Goal: Find contact information: Find contact information

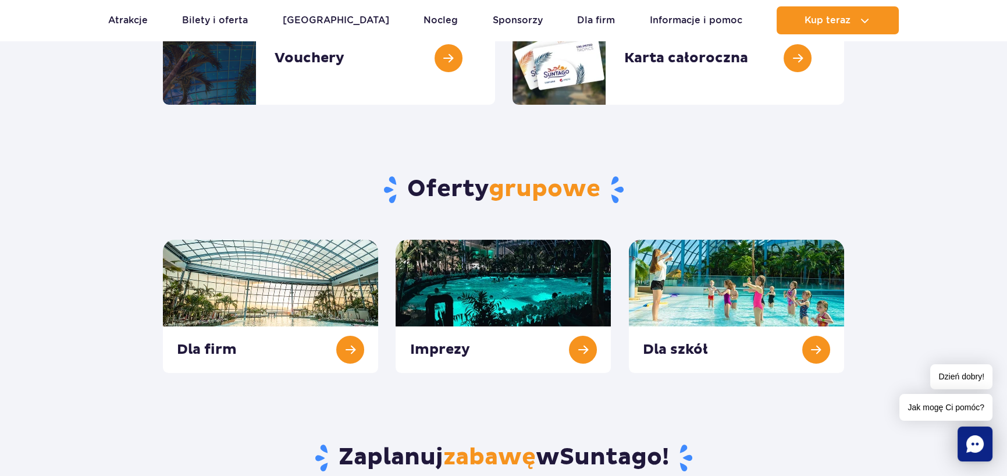
scroll to position [379, 0]
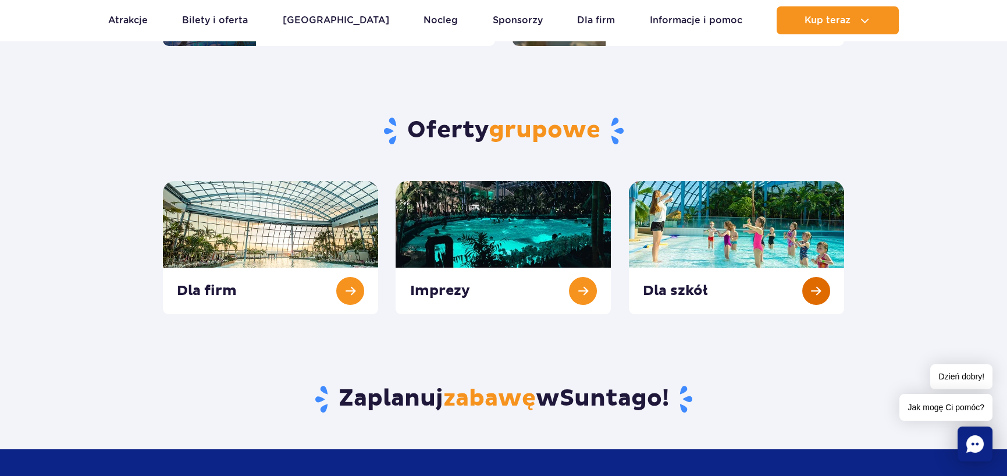
click at [819, 286] on link at bounding box center [736, 247] width 215 height 133
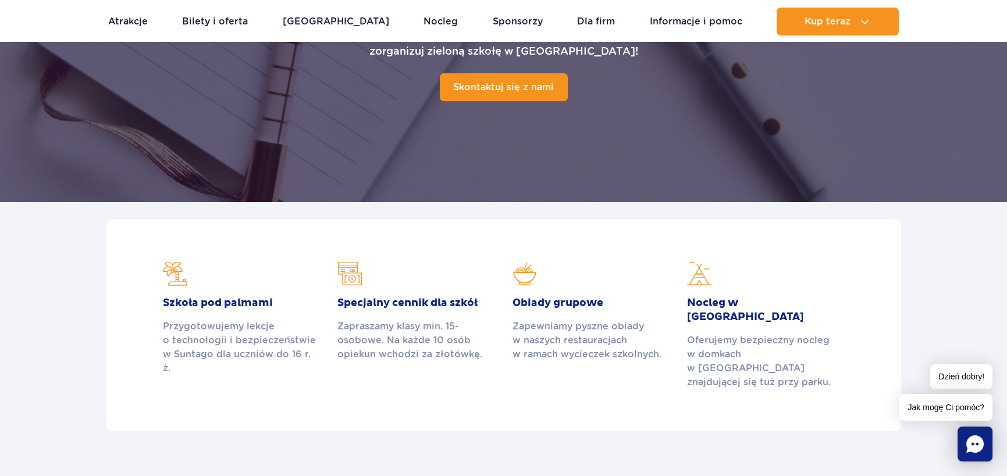
scroll to position [197, 0]
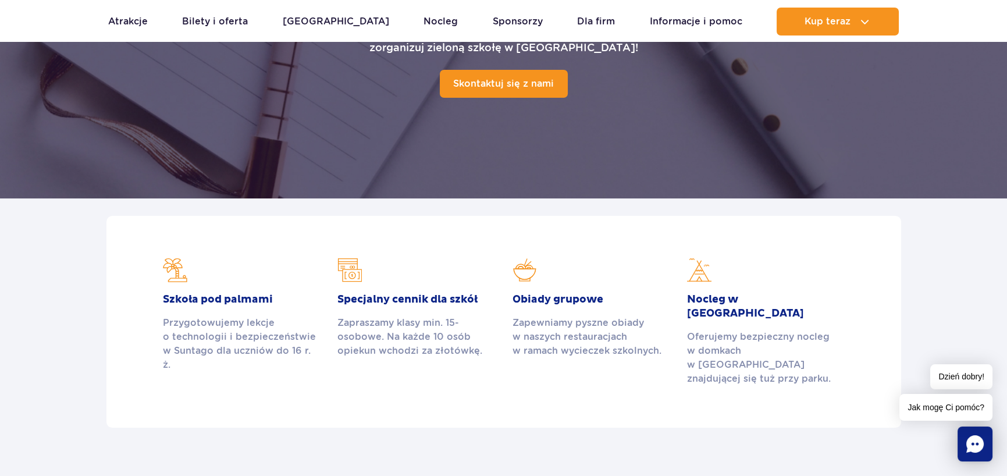
click at [349, 267] on img at bounding box center [350, 270] width 24 height 24
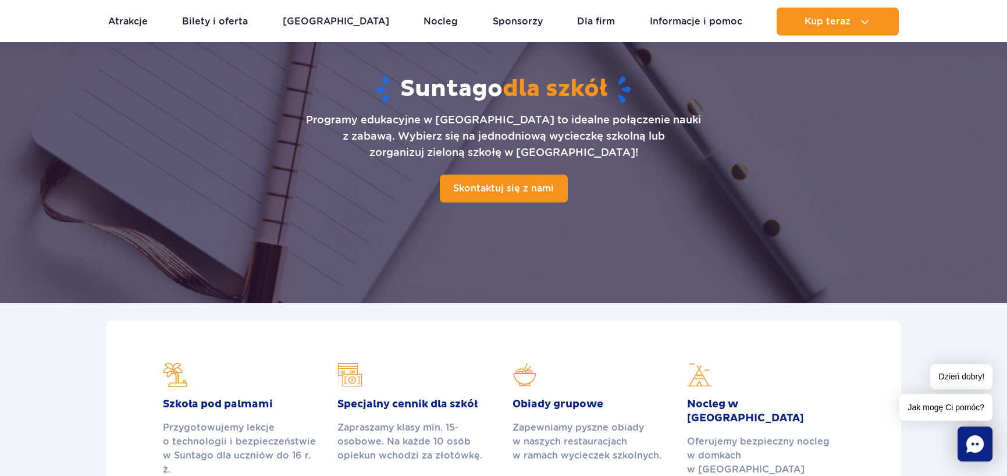
scroll to position [99, 0]
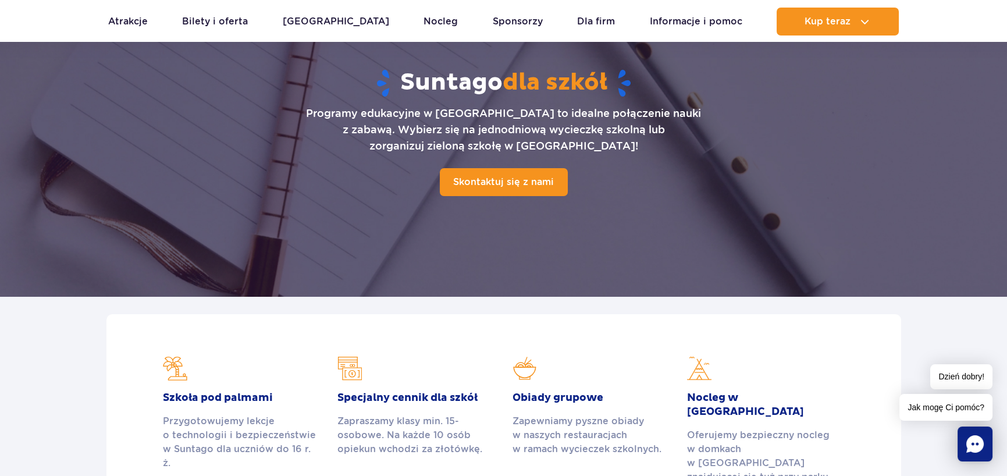
click at [966, 435] on rect "Chat" at bounding box center [975, 444] width 35 height 35
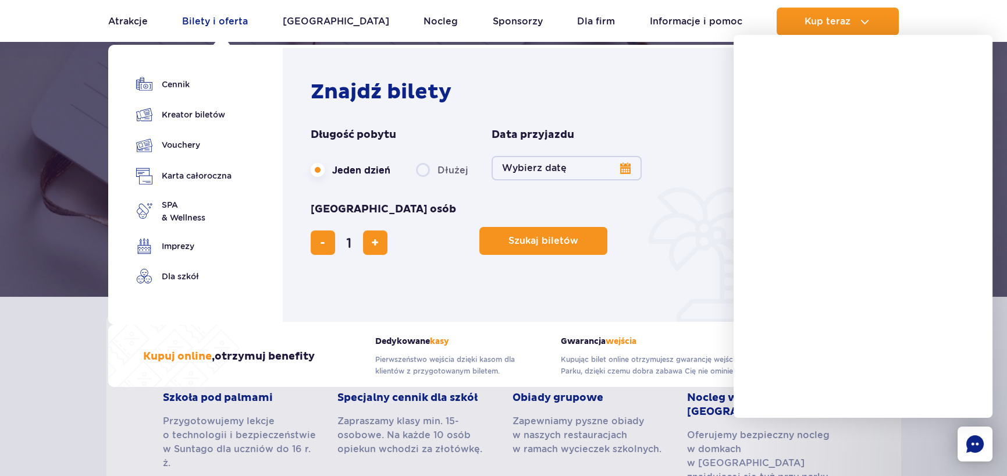
click at [219, 23] on link "Bilety i oferta" at bounding box center [215, 22] width 66 height 28
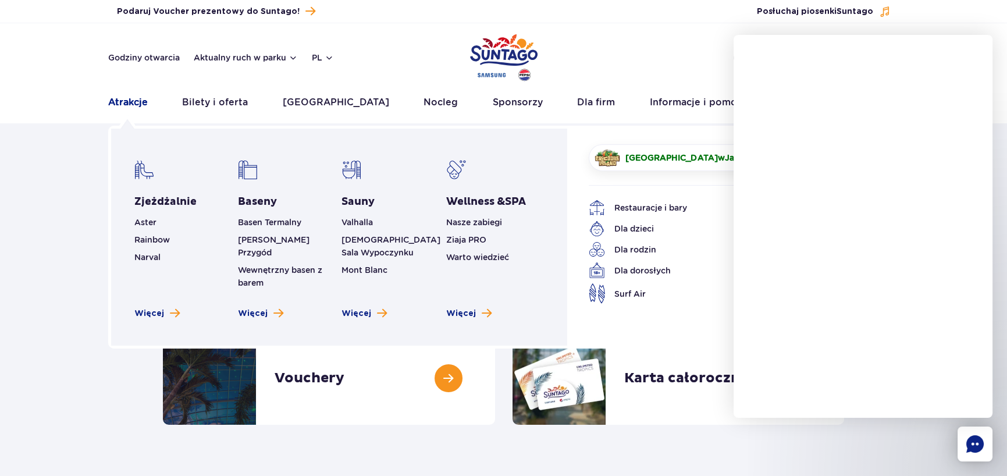
click at [126, 103] on link "Atrakcje" at bounding box center [128, 102] width 40 height 28
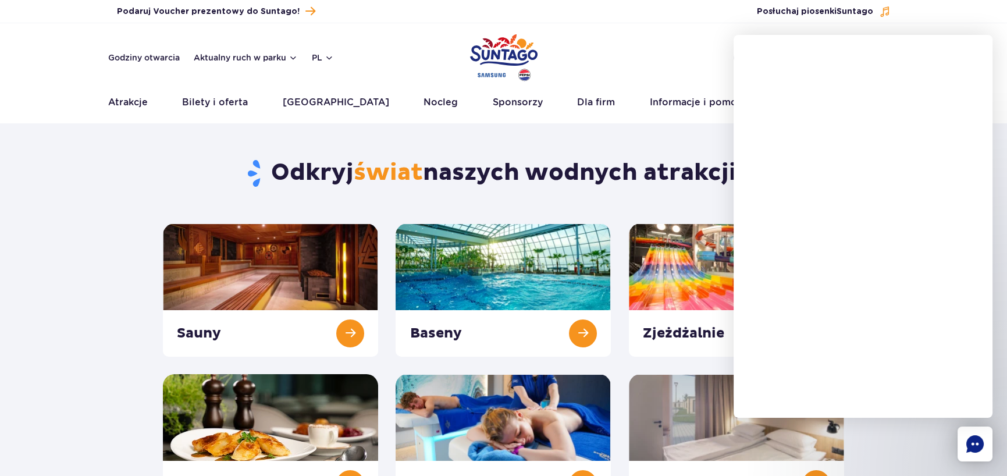
click at [563, 150] on div "Odkryj świat naszych wodnych atrakcji Sauny Baseny Zjeżdżalnie" at bounding box center [503, 318] width 699 height 377
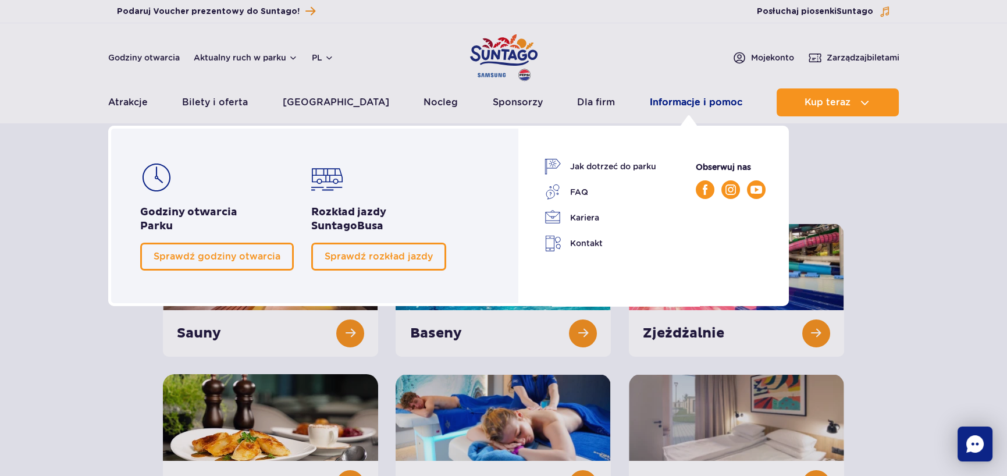
click at [690, 98] on link "Informacje i pomoc" at bounding box center [696, 102] width 93 height 28
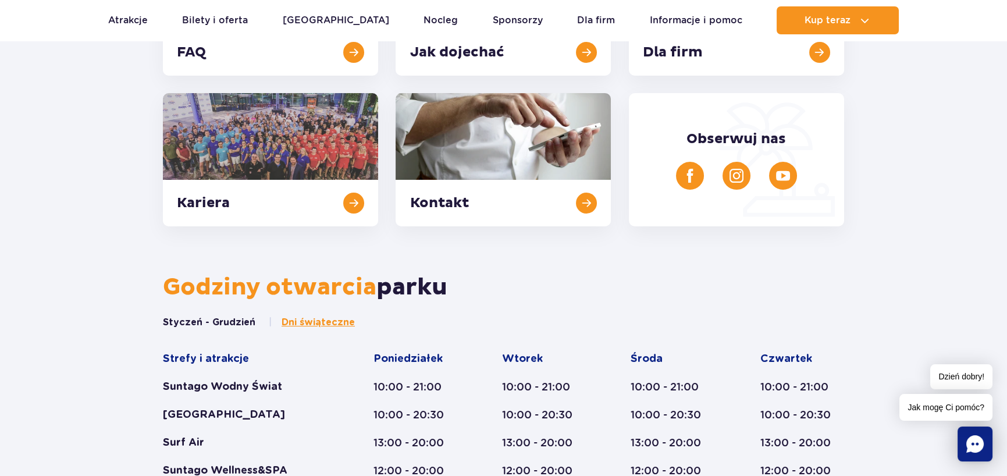
scroll to position [249, 0]
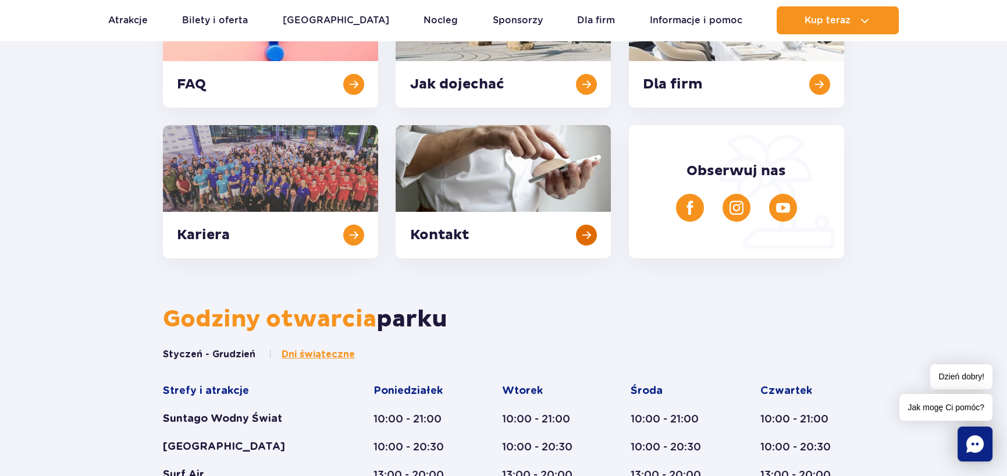
click at [457, 232] on link at bounding box center [503, 191] width 215 height 133
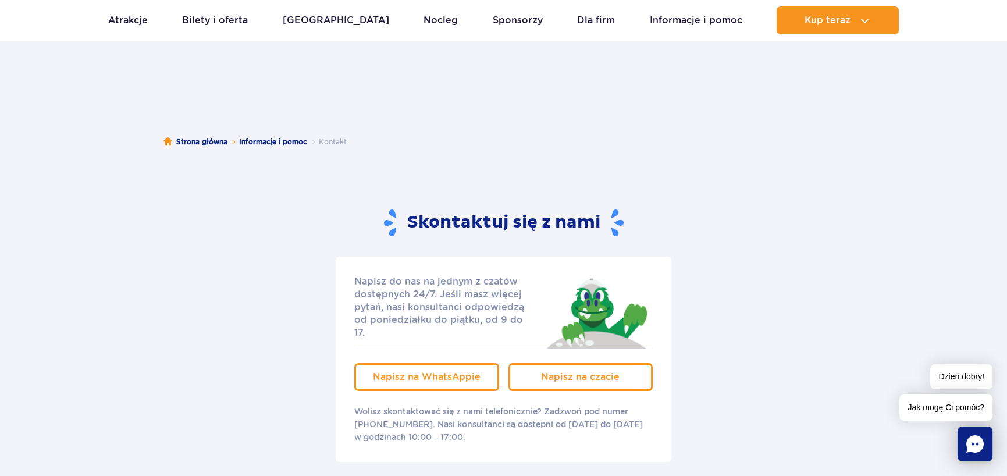
scroll to position [18, 0]
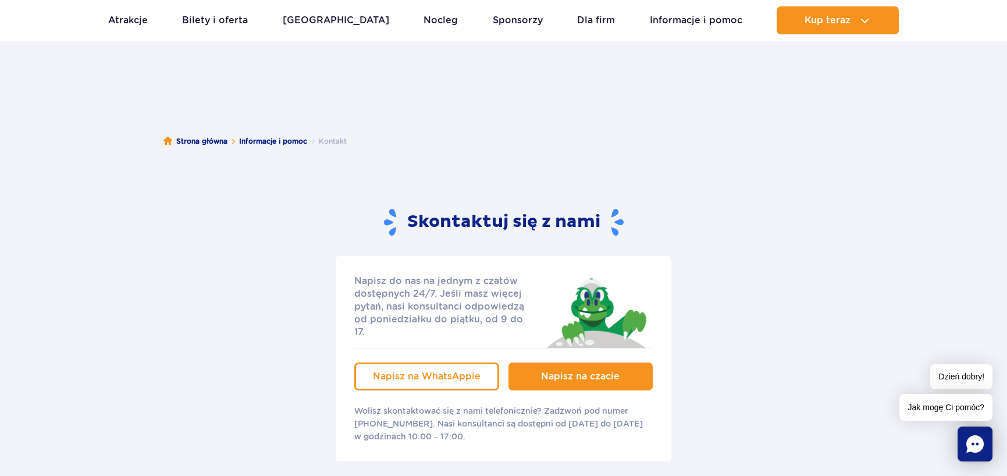
click at [577, 371] on span "Napisz na czacie" at bounding box center [580, 376] width 79 height 11
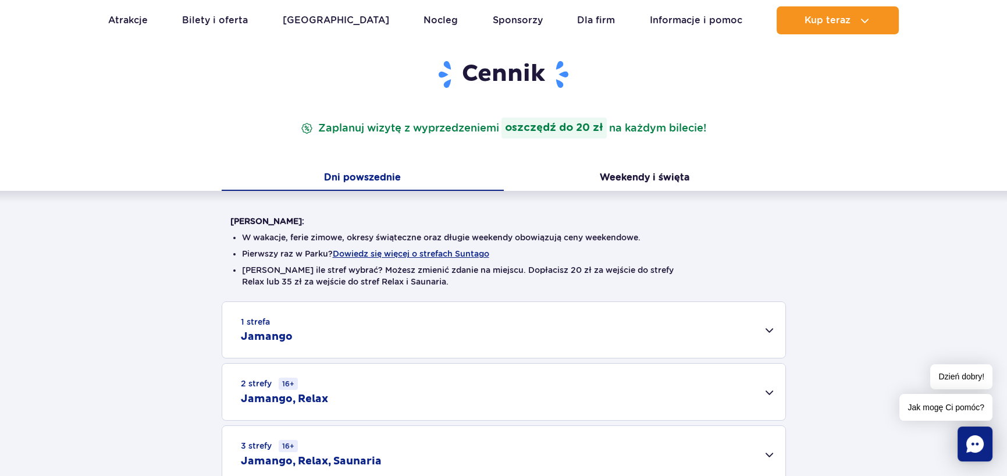
scroll to position [190, 0]
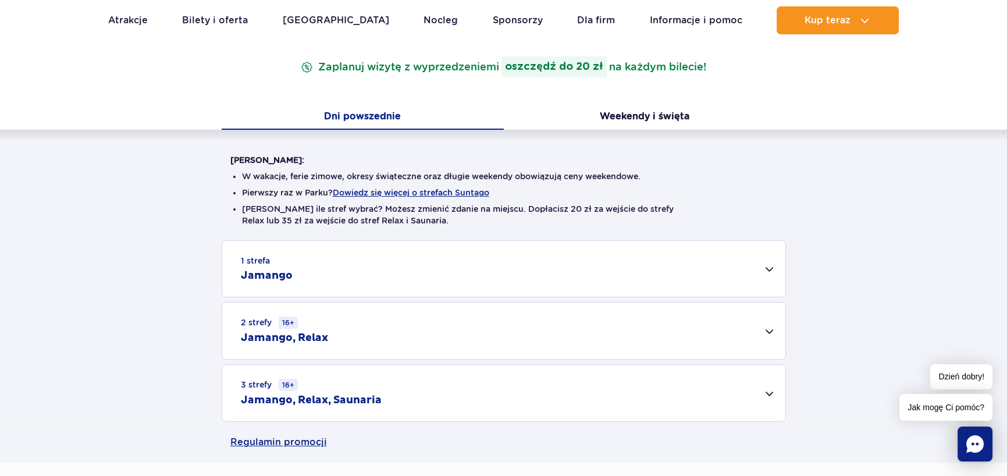
click at [285, 272] on h2 "Jamango" at bounding box center [267, 276] width 52 height 14
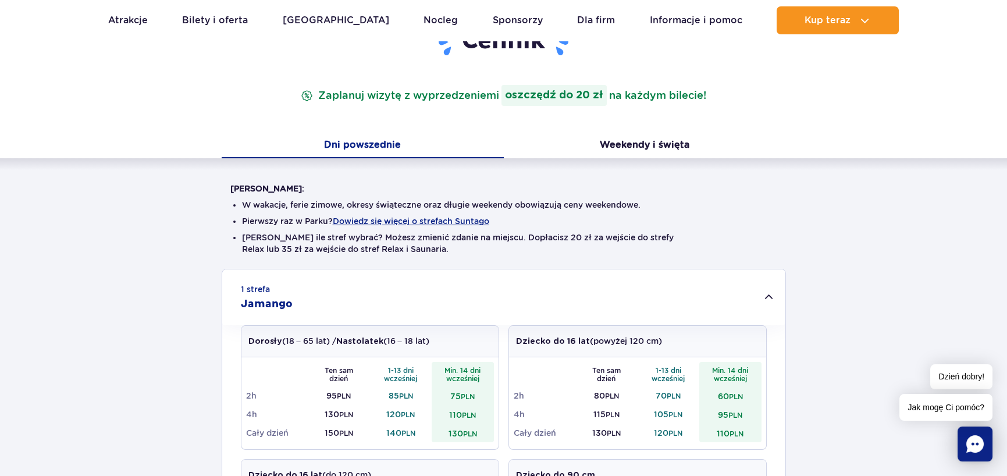
scroll to position [0, 0]
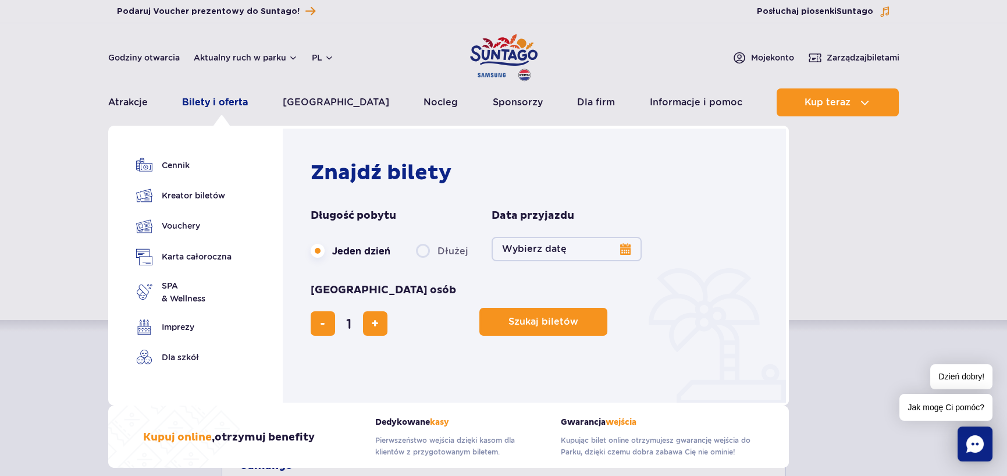
click at [226, 103] on link "Bilety i oferta" at bounding box center [215, 102] width 66 height 28
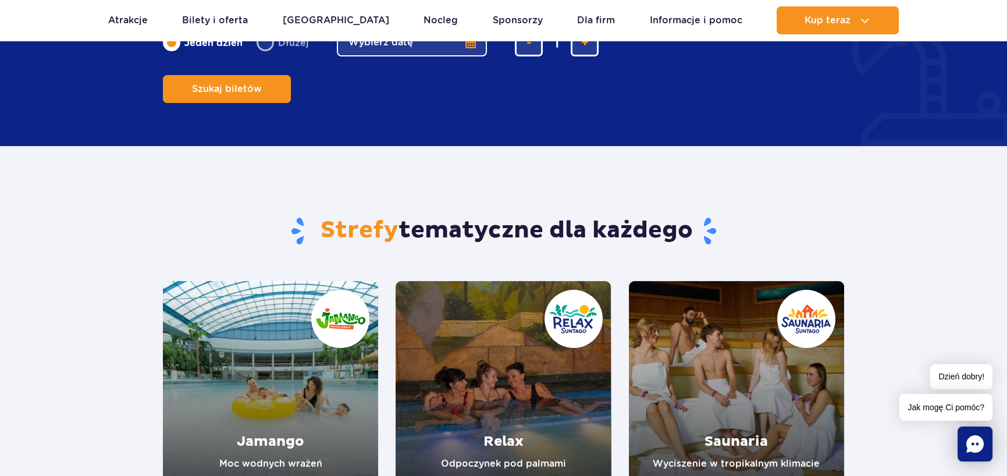
scroll to position [887, 0]
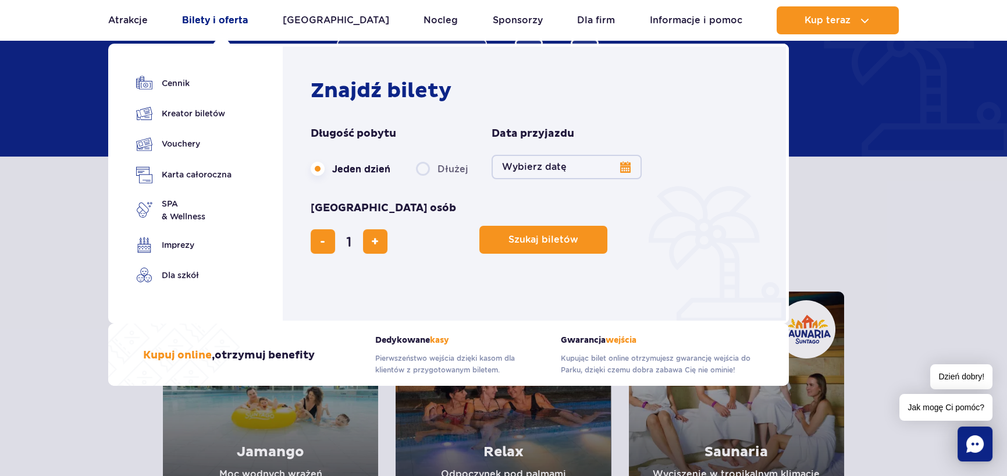
click at [222, 18] on link "Bilety i oferta" at bounding box center [215, 20] width 66 height 28
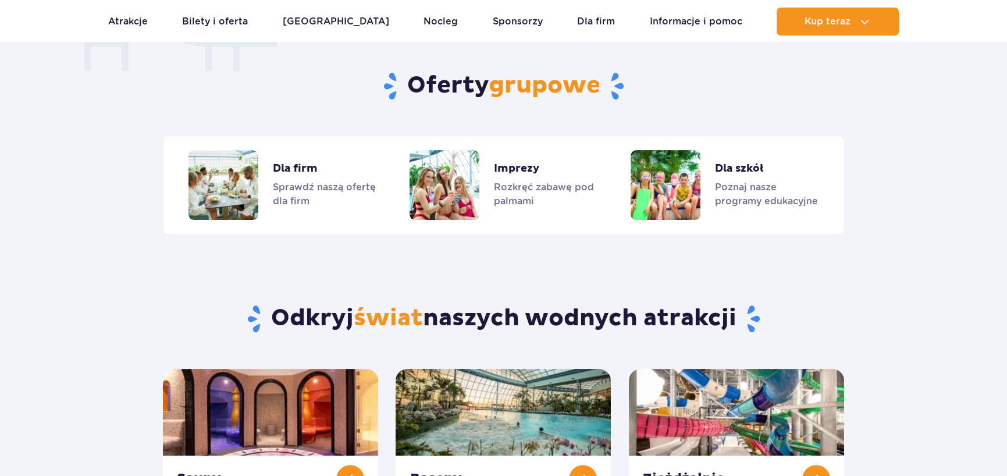
scroll to position [963, 0]
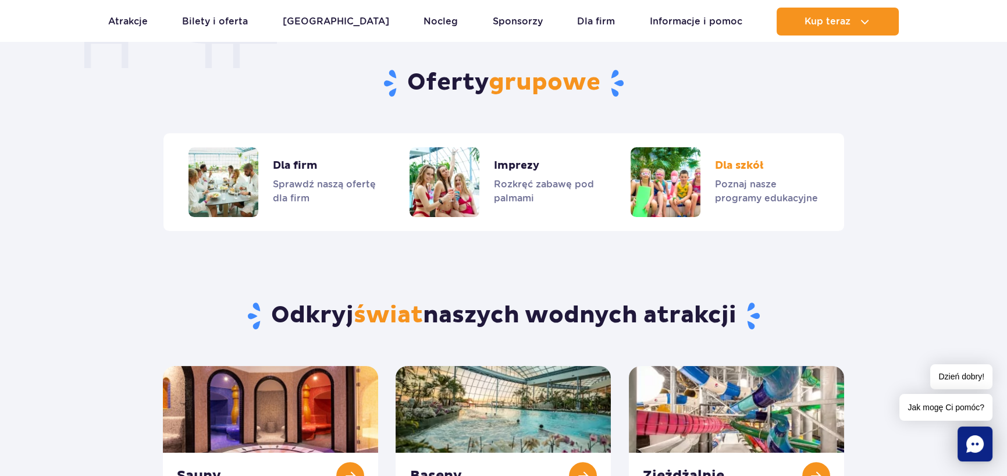
click at [740, 165] on link "Dla szkół" at bounding box center [724, 182] width 187 height 70
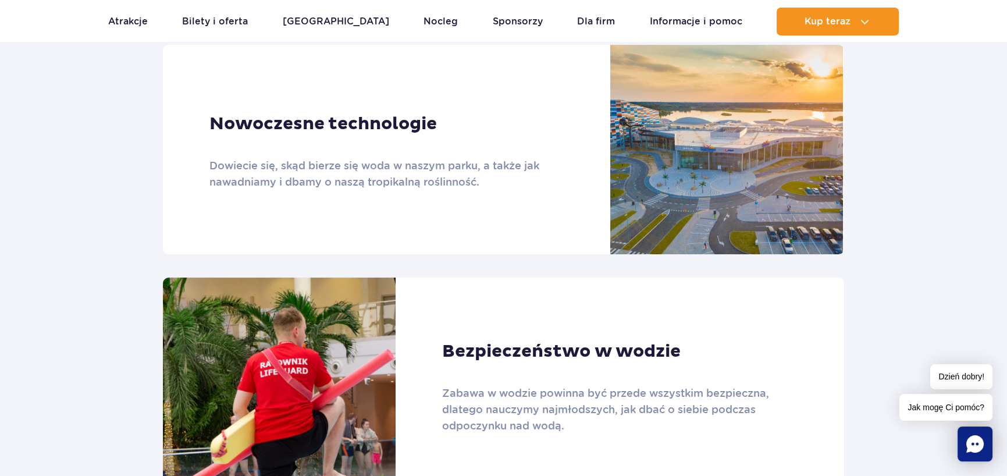
scroll to position [156, 0]
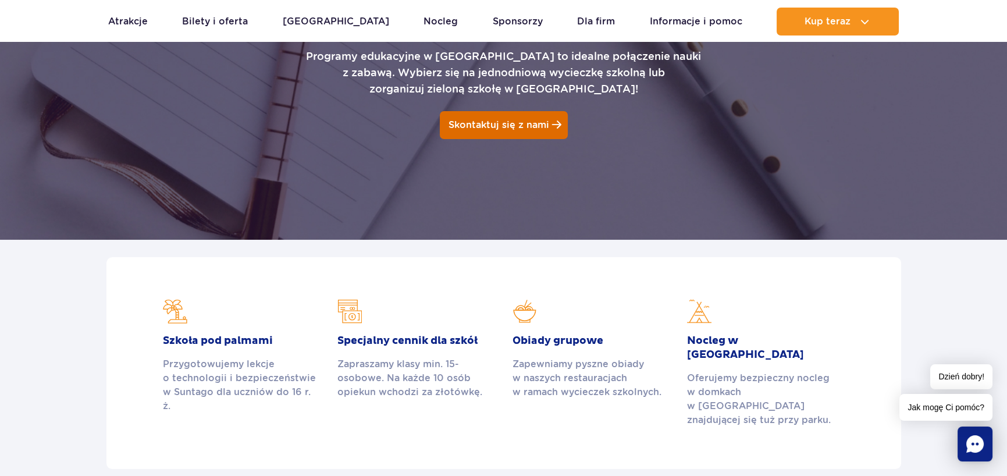
click at [559, 122] on span at bounding box center [556, 125] width 9 height 10
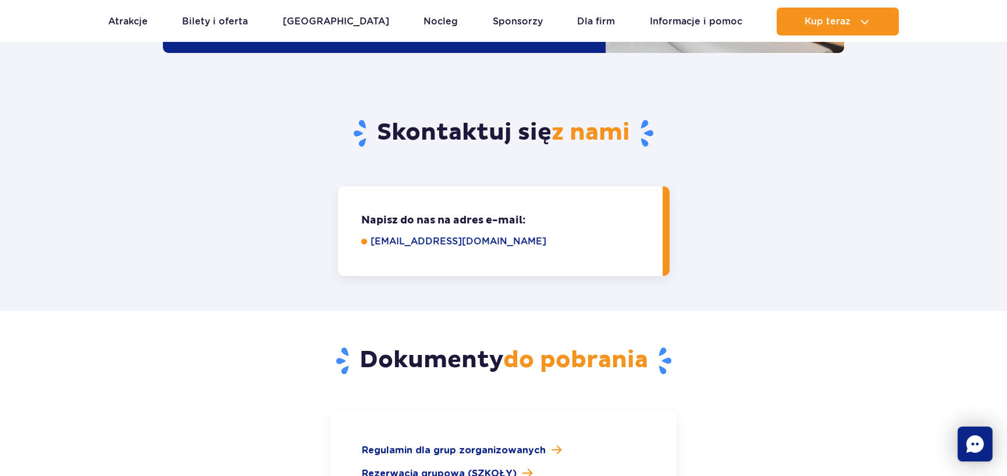
scroll to position [1463, 0]
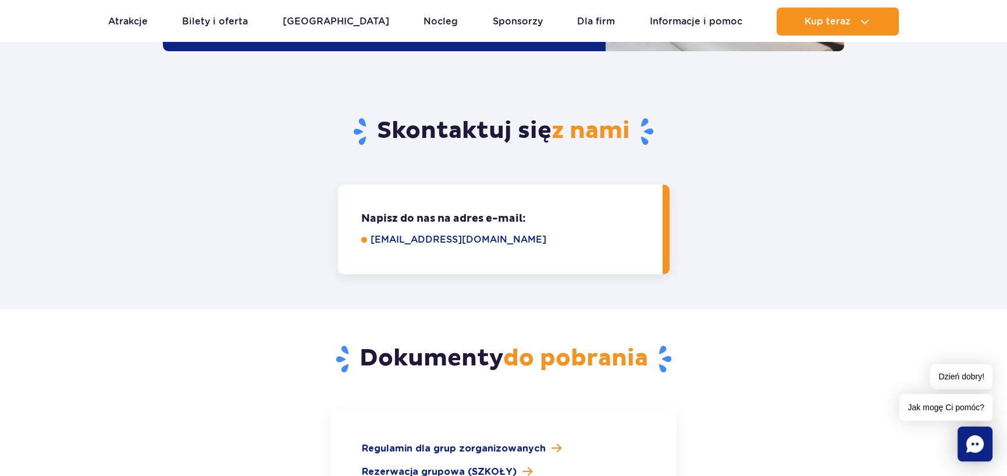
drag, startPoint x: 372, startPoint y: 193, endPoint x: 487, endPoint y: 196, distance: 114.1
click at [460, 233] on link "grupy@parkofpoland.com" at bounding box center [509, 240] width 276 height 14
drag, startPoint x: 367, startPoint y: 191, endPoint x: 492, endPoint y: 189, distance: 124.6
click at [492, 233] on li "grupy@parkofpoland.com" at bounding box center [503, 240] width 285 height 14
copy link "grupy@parkofpoland.com"
